Goal: Task Accomplishment & Management: Complete application form

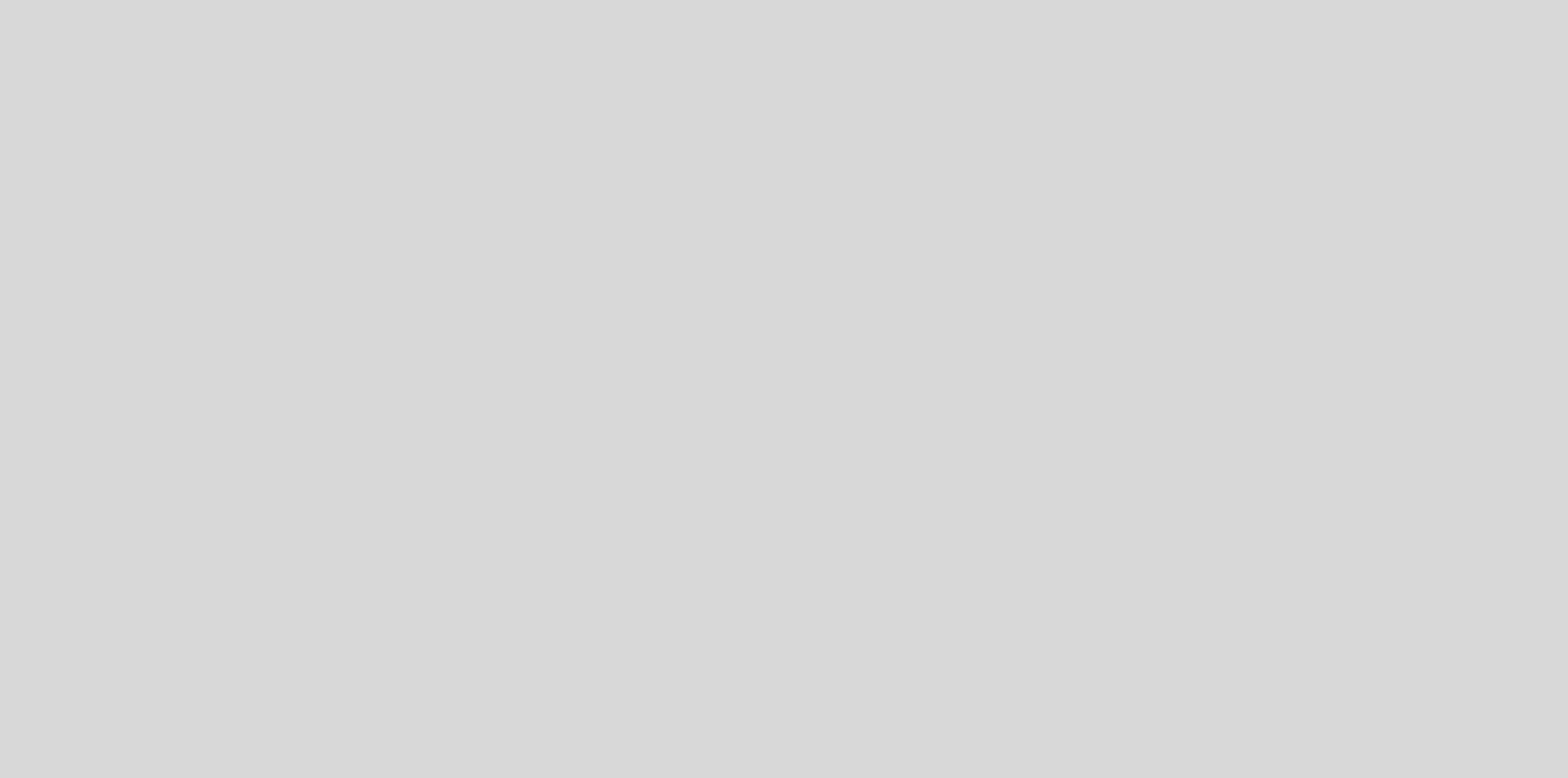
select select "es"
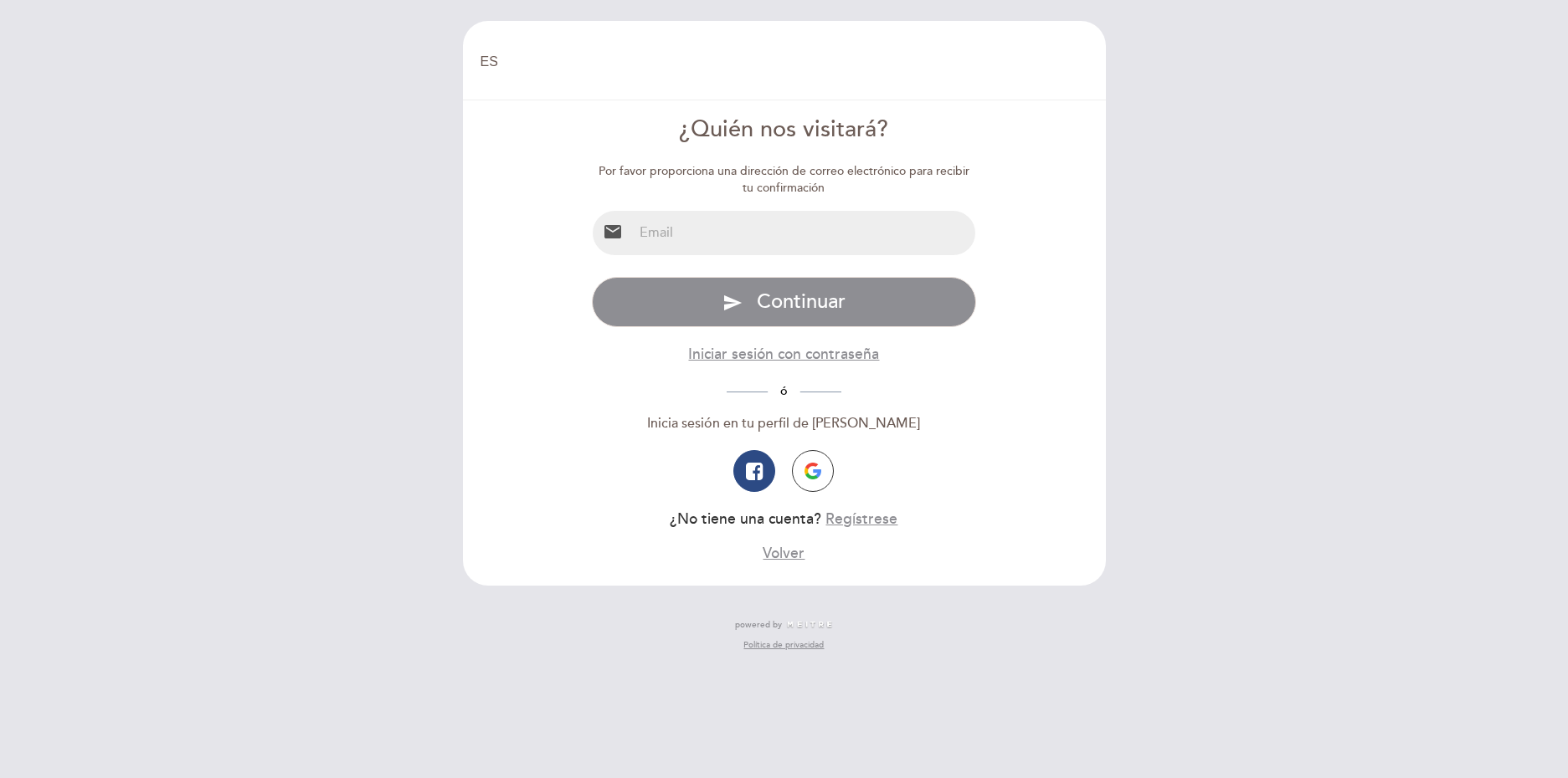
click at [785, 249] on input "email" at bounding box center [803, 233] width 342 height 45
type input "[EMAIL_ADDRESS][DOMAIN_NAME]"
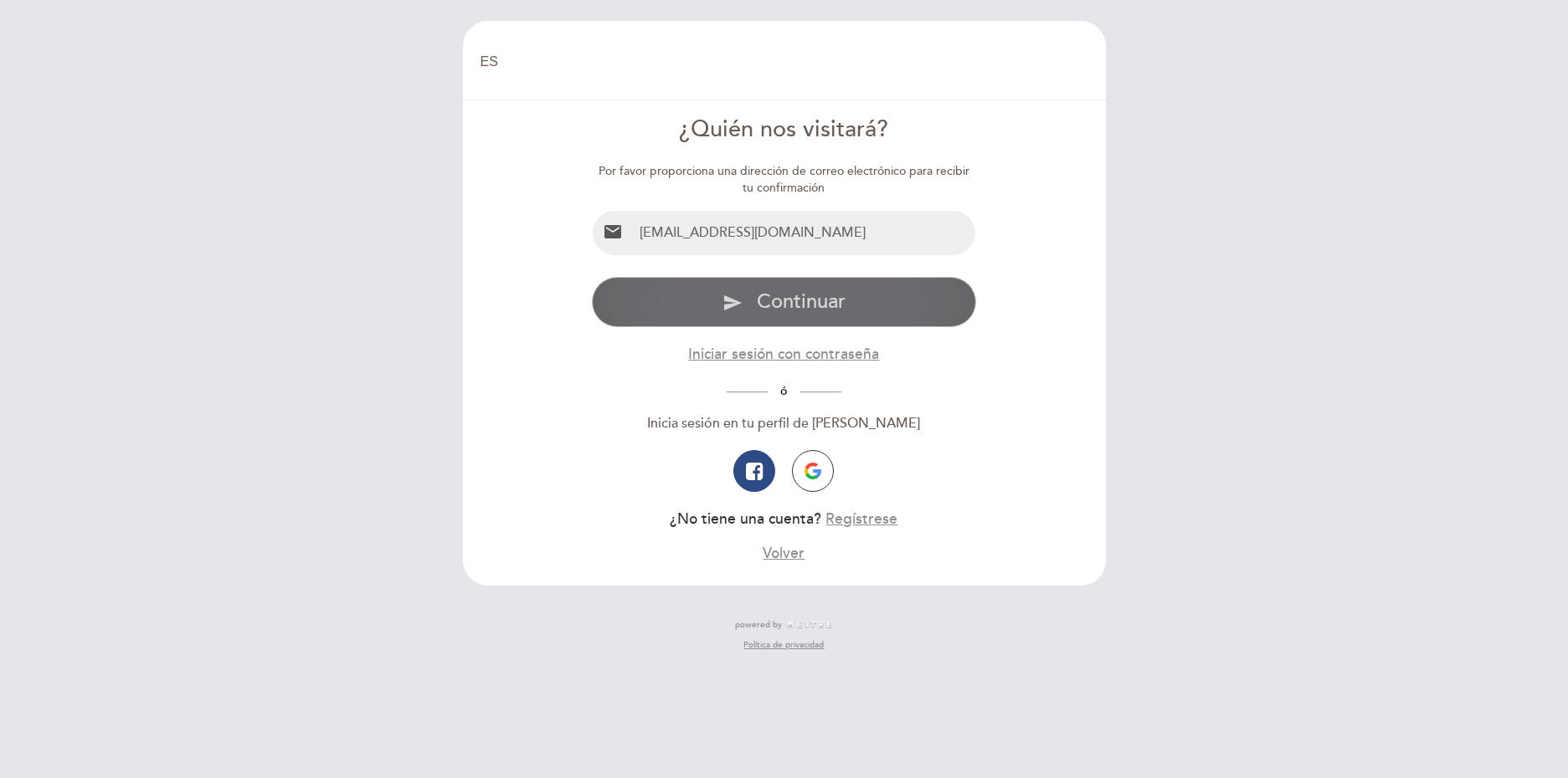
click at [796, 297] on span "Continuar" at bounding box center [802, 302] width 89 height 24
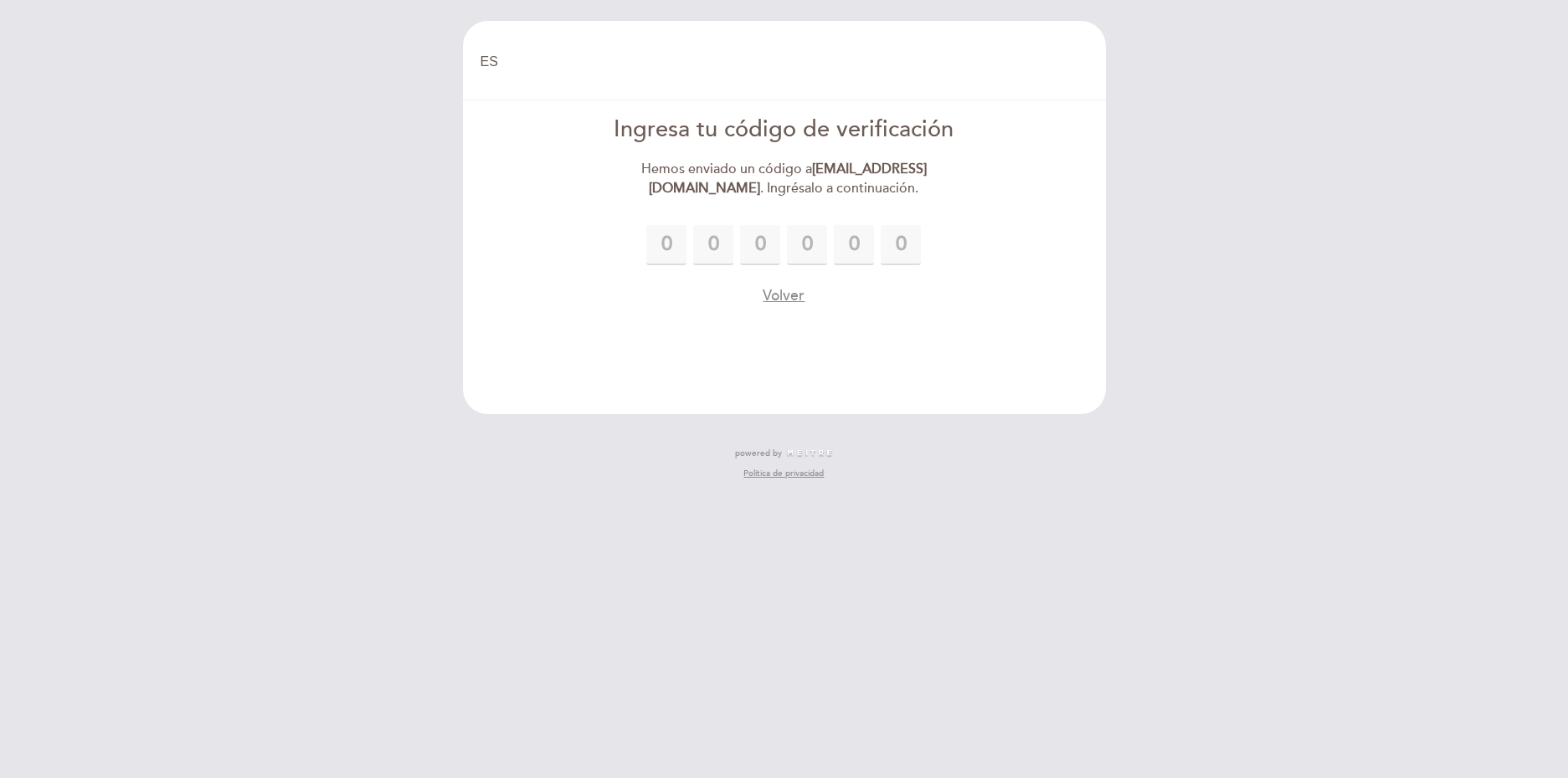
type input "8"
type input "6"
type input "5"
type input "3"
type input "5"
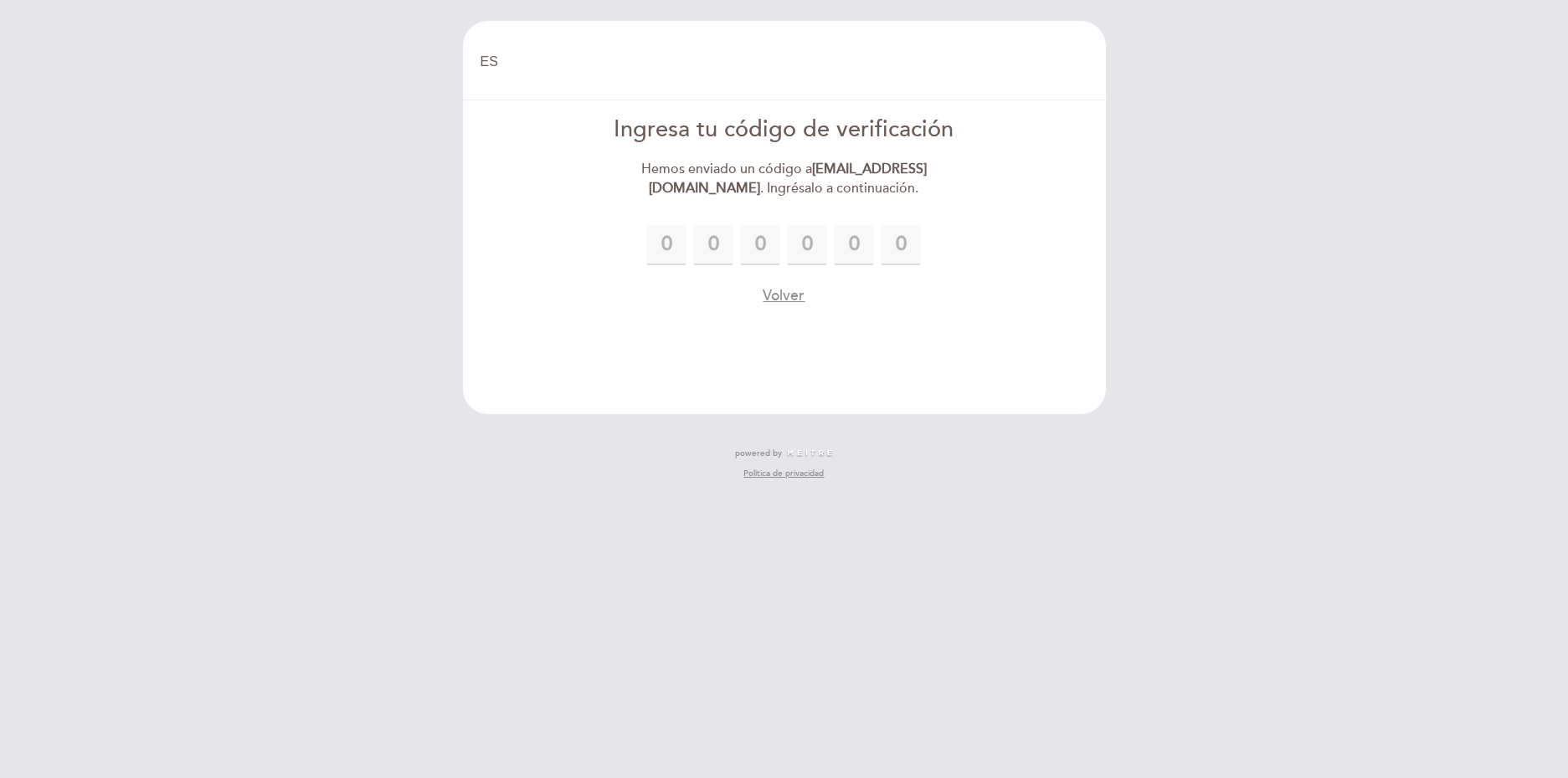
type input "8"
